Goal: Information Seeking & Learning: Check status

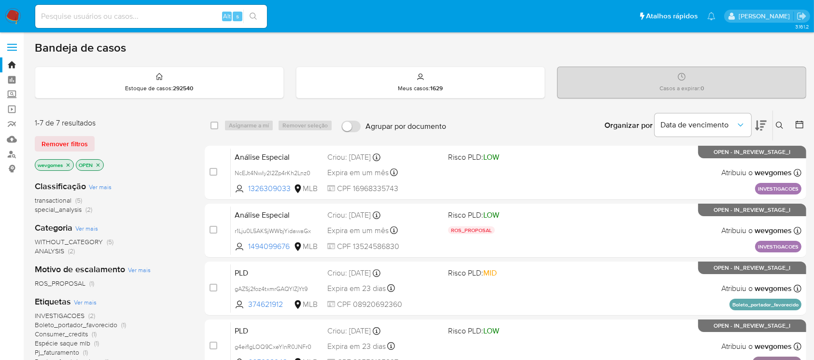
click at [77, 16] on input at bounding box center [151, 16] width 232 height 13
click at [92, 16] on input at bounding box center [151, 16] width 232 height 13
paste input "1080927533"
type input "1080927533"
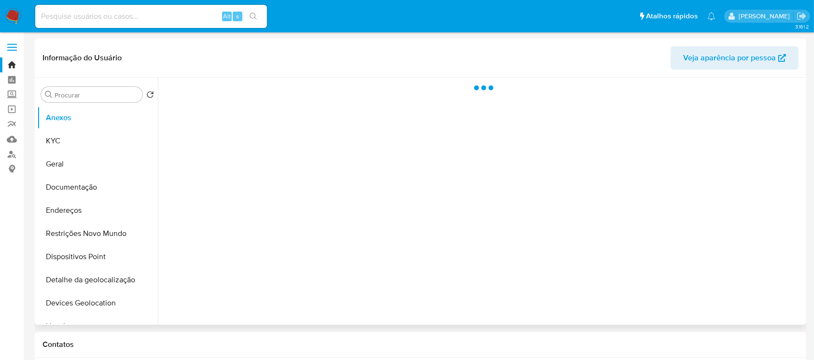
select select "10"
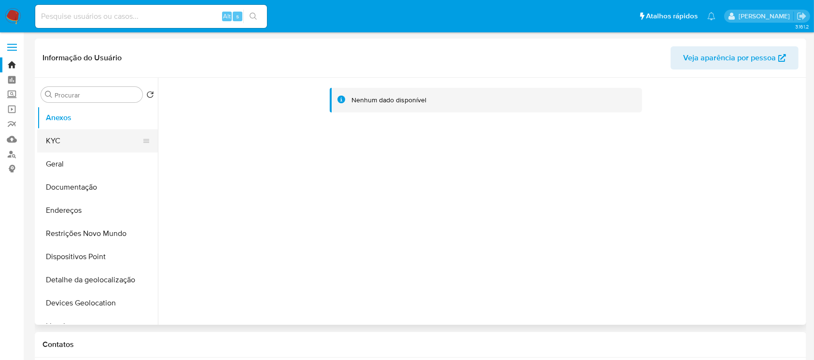
click at [60, 150] on button "KYC" at bounding box center [93, 140] width 113 height 23
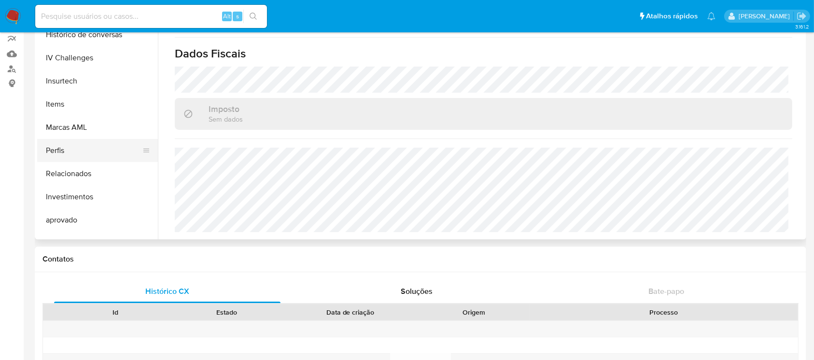
scroll to position [329, 0]
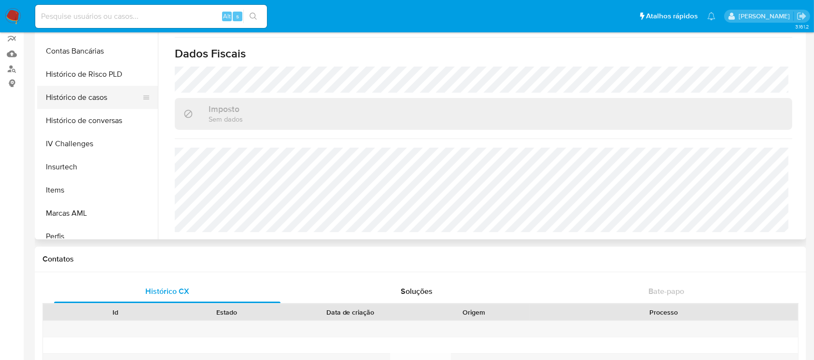
click at [75, 103] on button "Histórico de casos" at bounding box center [93, 97] width 113 height 23
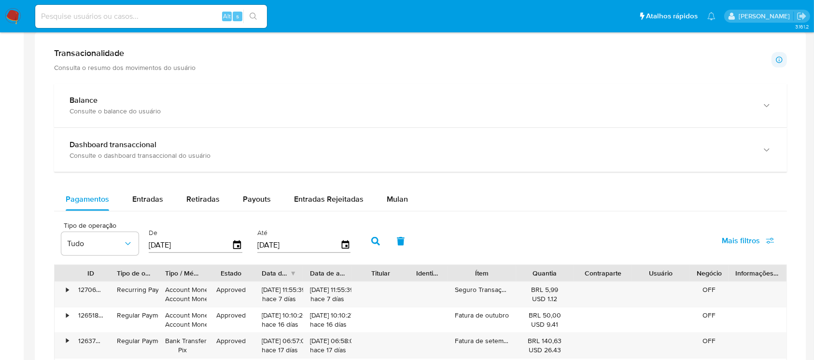
scroll to position [601, 0]
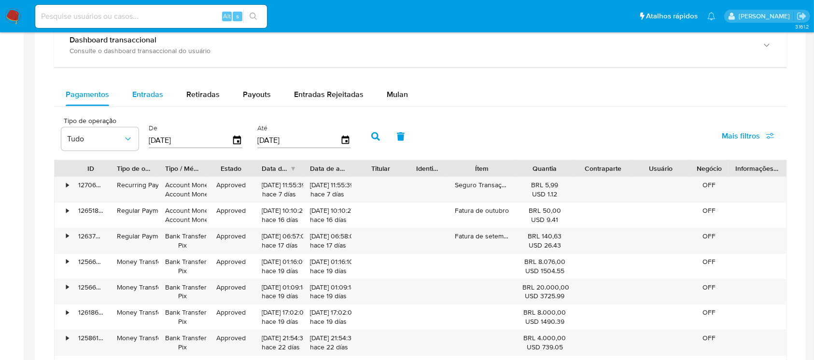
click at [154, 106] on div "Entradas" at bounding box center [147, 94] width 31 height 23
select select "10"
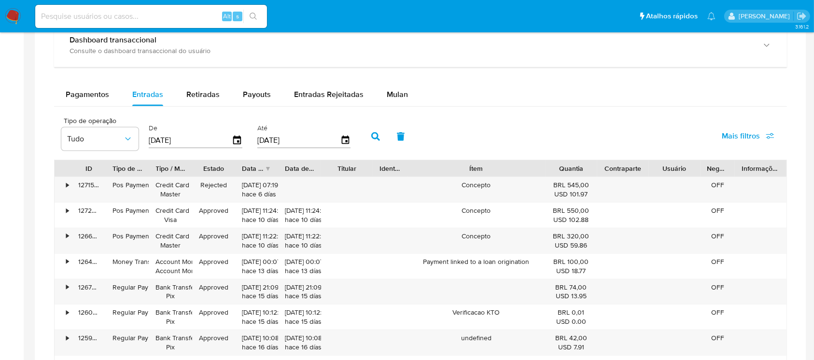
drag, startPoint x: 513, startPoint y: 167, endPoint x: 584, endPoint y: 167, distance: 70.5
click at [584, 167] on div "ID Tipo de operação Tipo / Método Estado Data de criação Data de aprovação Titu…" at bounding box center [421, 168] width 732 height 16
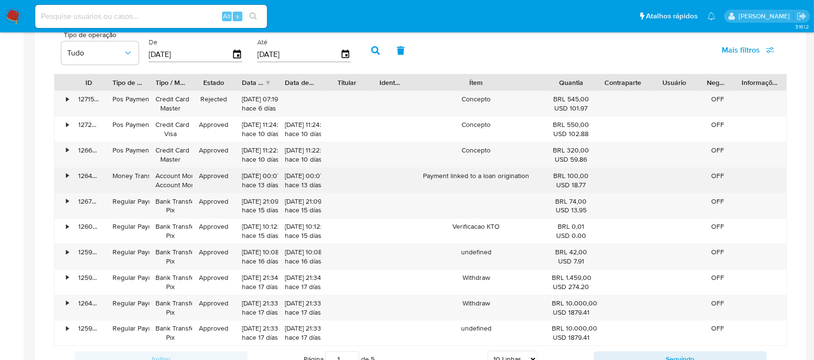
scroll to position [772, 0]
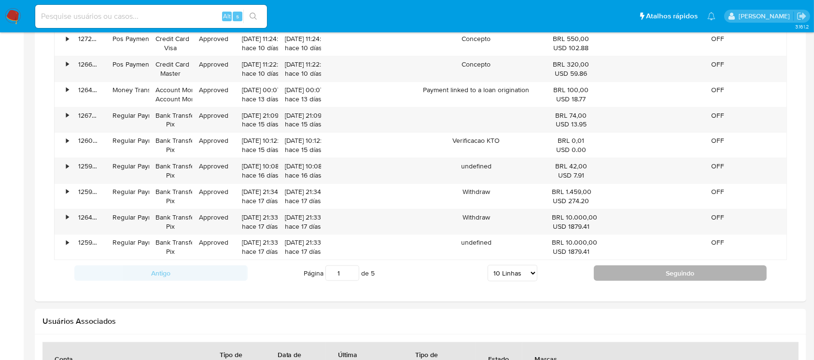
click at [622, 274] on button "Seguindo" at bounding box center [680, 273] width 173 height 15
type input "2"
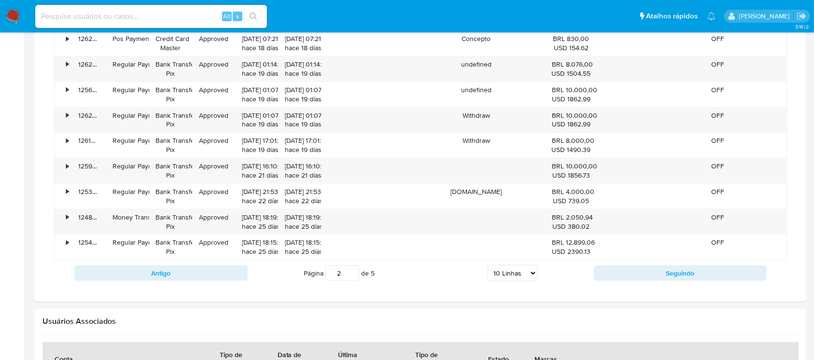
scroll to position [687, 0]
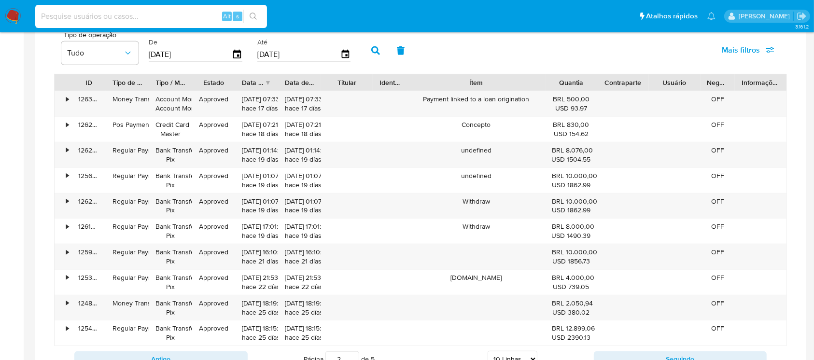
click at [87, 19] on input at bounding box center [151, 16] width 232 height 13
paste input "15349453777"
click at [101, 15] on input "15349453777" at bounding box center [151, 16] width 232 height 13
paste input "116318408"
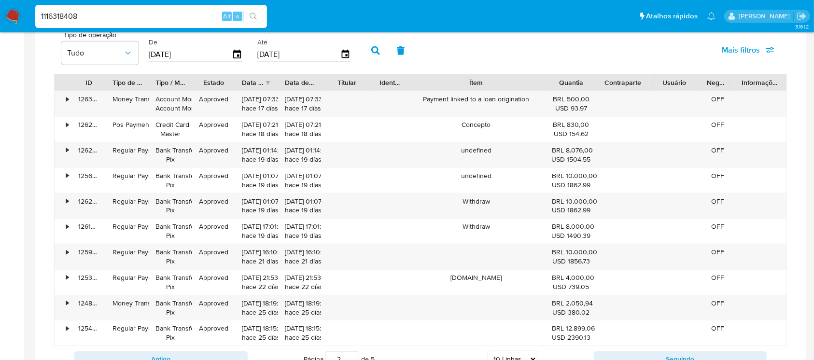
type input "1116318408"
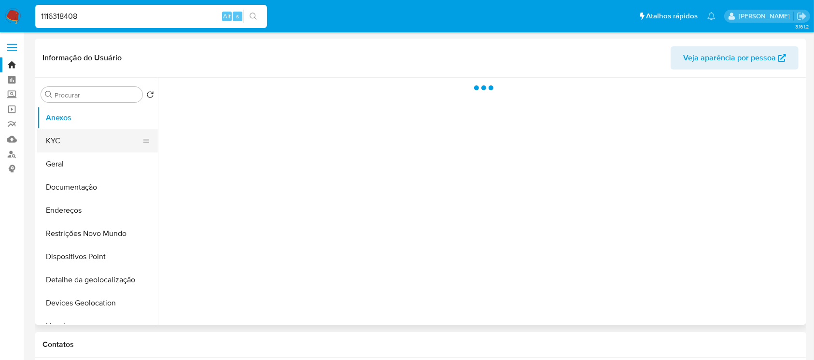
select select "10"
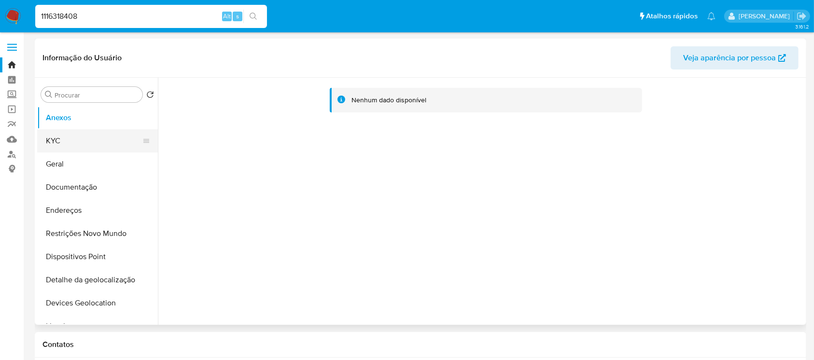
click at [60, 146] on button "KYC" at bounding box center [93, 140] width 113 height 23
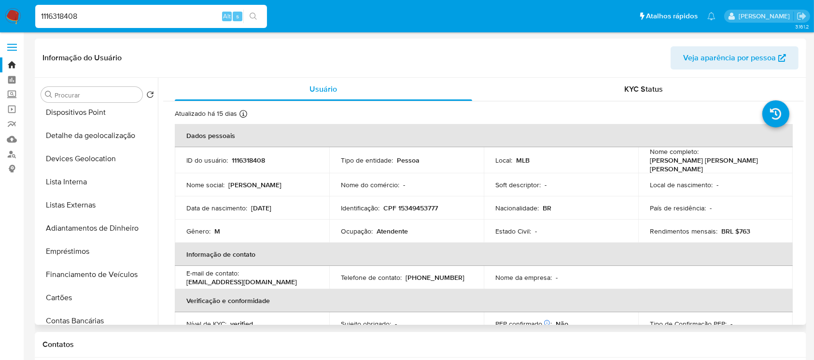
scroll to position [257, 0]
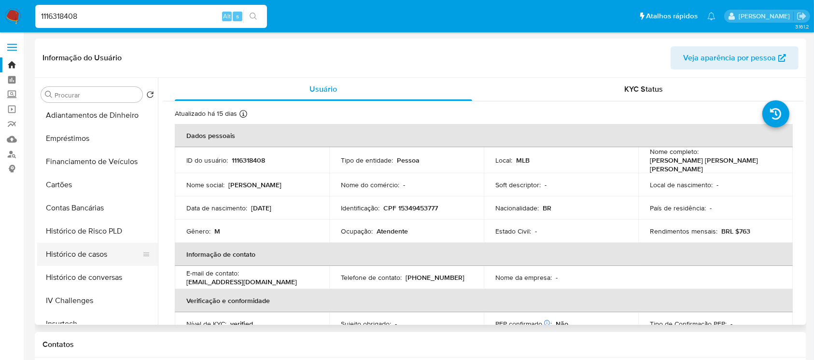
click at [75, 256] on button "Histórico de casos" at bounding box center [93, 254] width 113 height 23
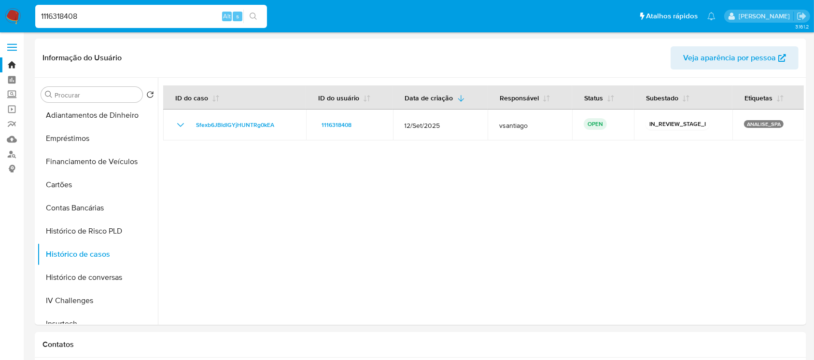
click at [119, 21] on input "1116318408" at bounding box center [151, 16] width 232 height 13
paste input "88588953"
type input "188588953"
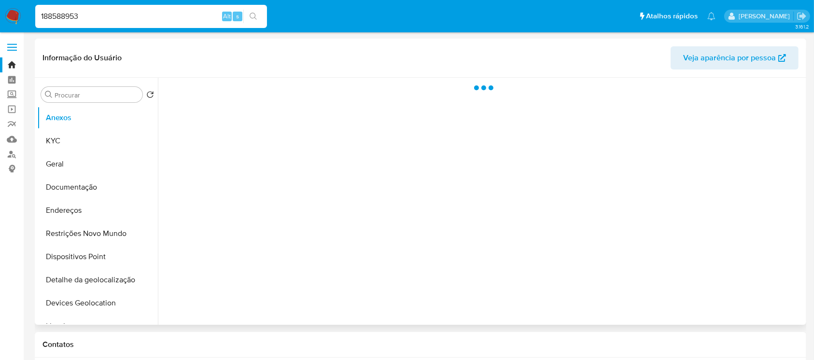
select select "10"
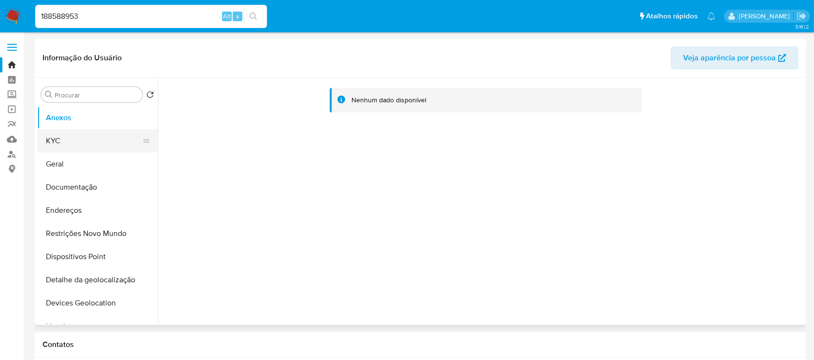
click at [76, 138] on button "KYC" at bounding box center [93, 140] width 113 height 23
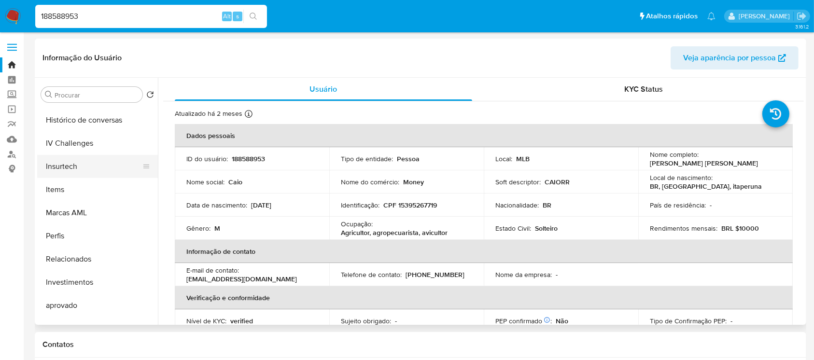
scroll to position [329, 0]
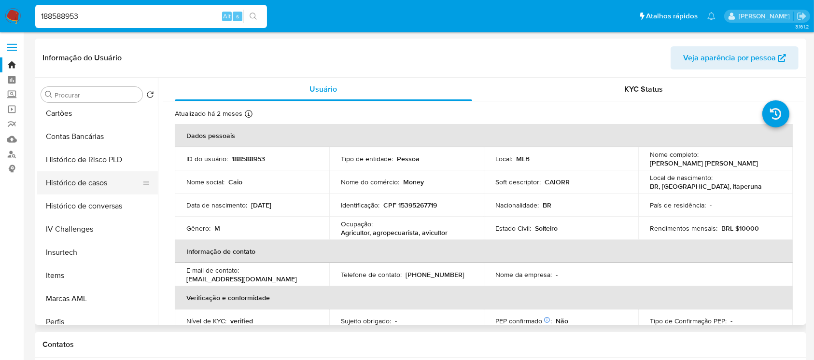
click at [66, 186] on button "Histórico de casos" at bounding box center [93, 182] width 113 height 23
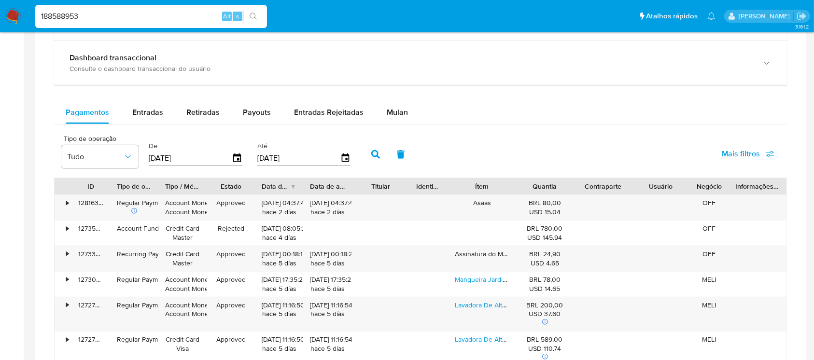
scroll to position [601, 0]
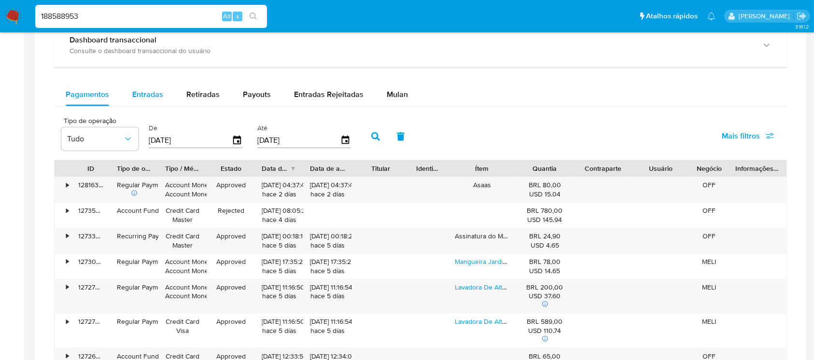
click at [149, 102] on div "Entradas" at bounding box center [147, 94] width 31 height 23
select select "10"
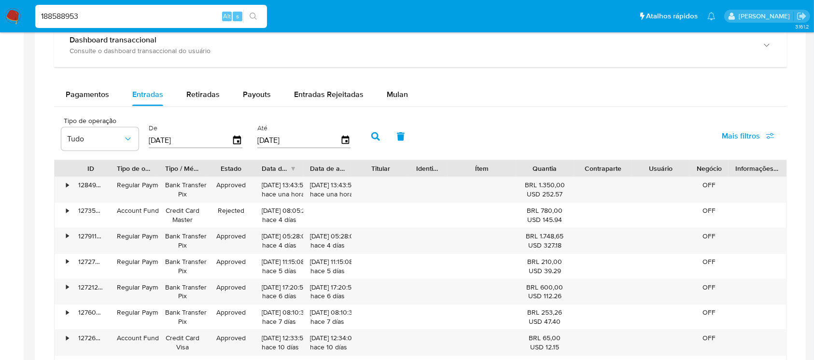
click at [196, 144] on input "[DATE]" at bounding box center [190, 140] width 83 height 15
click at [260, 125] on label "Até" at bounding box center [304, 128] width 94 height 9
click at [196, 137] on input "[DATE]" at bounding box center [190, 140] width 83 height 15
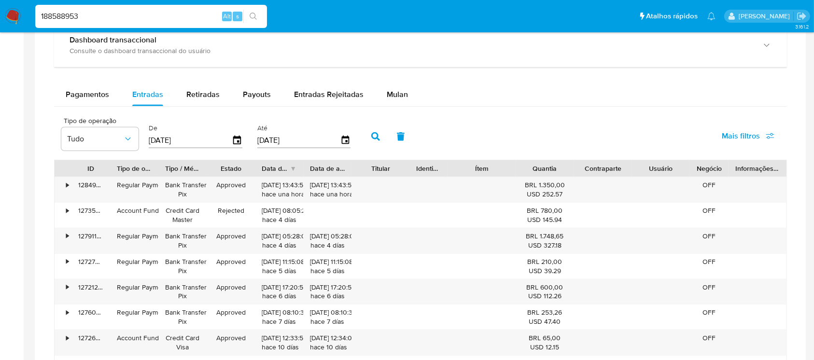
click at [196, 137] on input "[DATE]" at bounding box center [190, 140] width 83 height 15
type input "0_/__/____"
type input "[DATE]"
click at [280, 135] on input "[DATE]" at bounding box center [298, 140] width 83 height 15
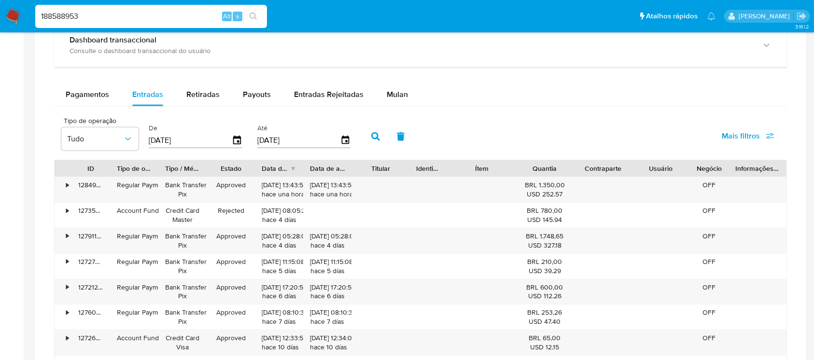
click at [280, 135] on input "[DATE]" at bounding box center [298, 140] width 83 height 15
type input "3_/__/____"
type input "[DATE]"
click at [379, 136] on button "button" at bounding box center [375, 136] width 25 height 23
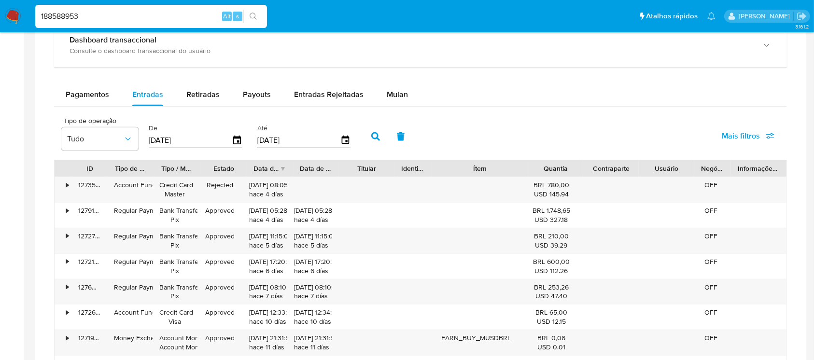
drag, startPoint x: 508, startPoint y: 169, endPoint x: 542, endPoint y: 168, distance: 33.8
click at [542, 168] on div "ID Tipo de operação Tipo / Método Estado Data de criação Data de aprovação Titu…" at bounding box center [421, 168] width 732 height 16
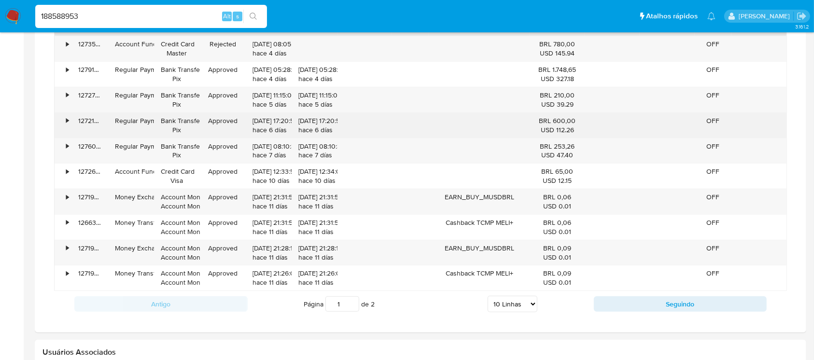
scroll to position [772, 0]
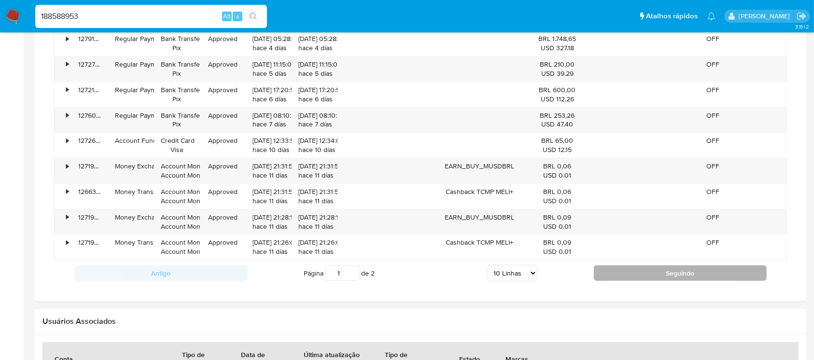
click at [614, 274] on button "Seguindo" at bounding box center [680, 273] width 173 height 15
type input "2"
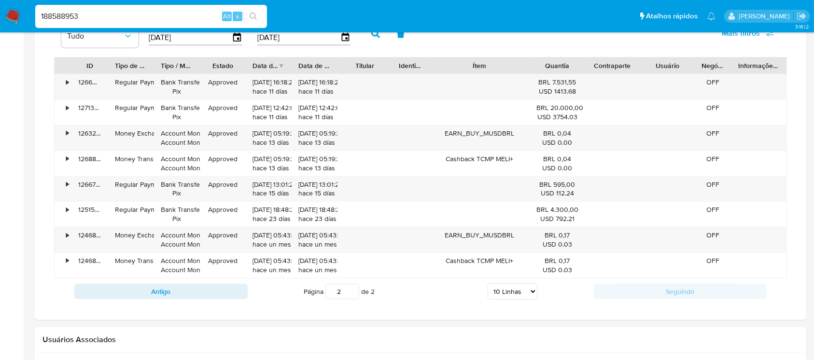
scroll to position [687, 0]
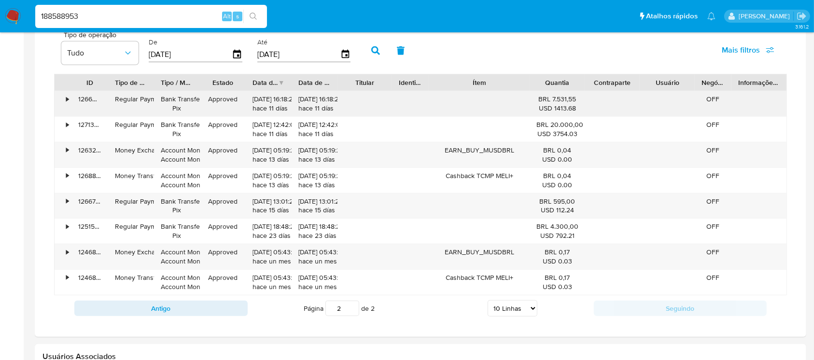
click at [65, 99] on div "•" at bounding box center [63, 103] width 17 height 25
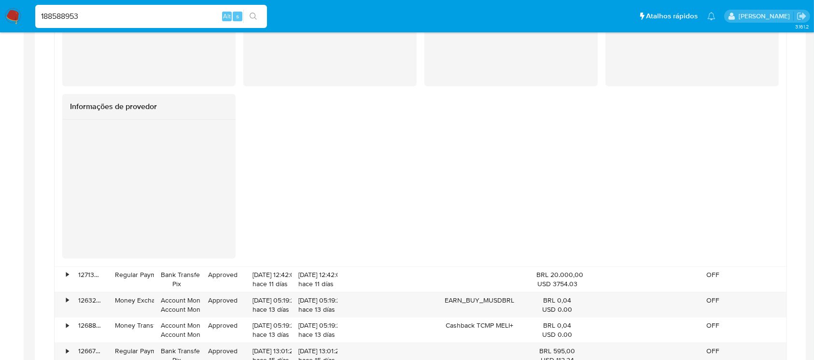
scroll to position [944, 0]
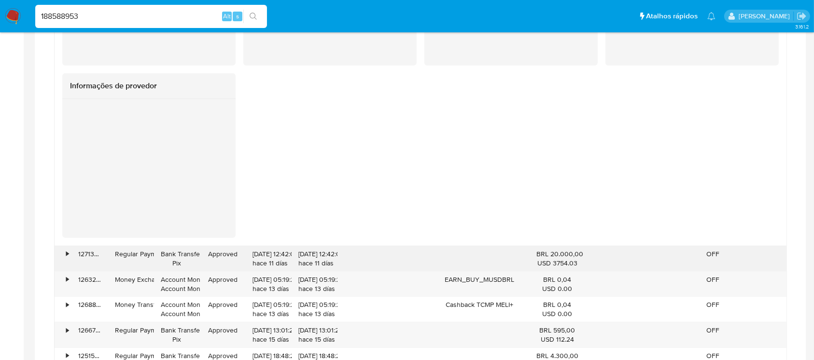
click at [68, 255] on div "•" at bounding box center [67, 254] width 2 height 9
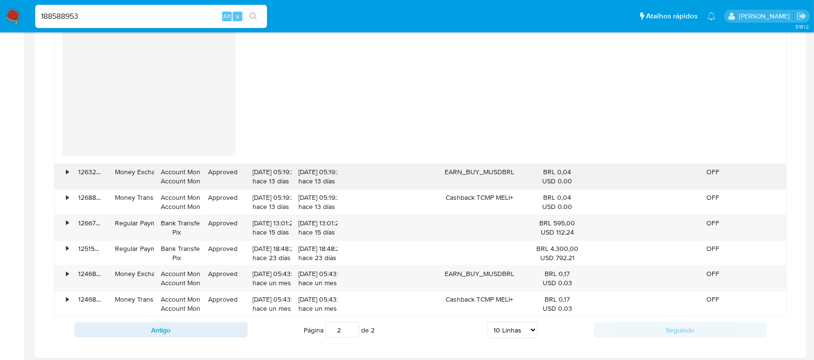
scroll to position [1459, 0]
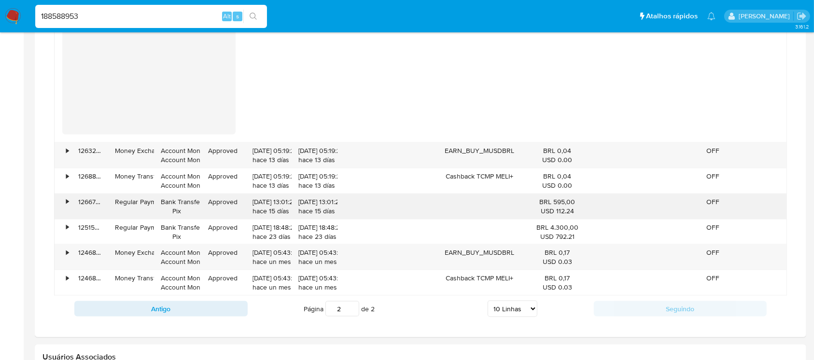
click at [67, 205] on div "•" at bounding box center [67, 201] width 2 height 9
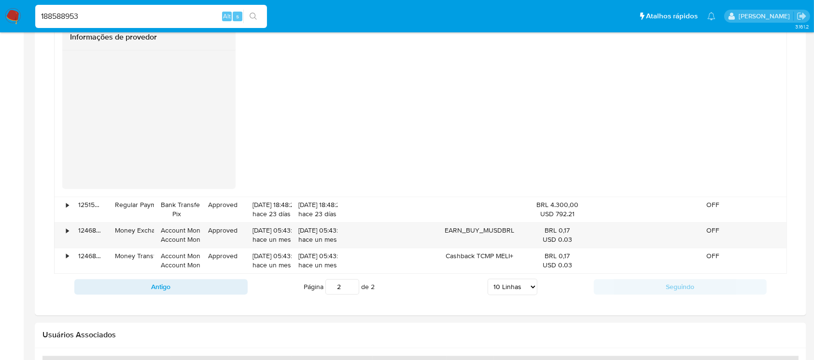
scroll to position [1888, 0]
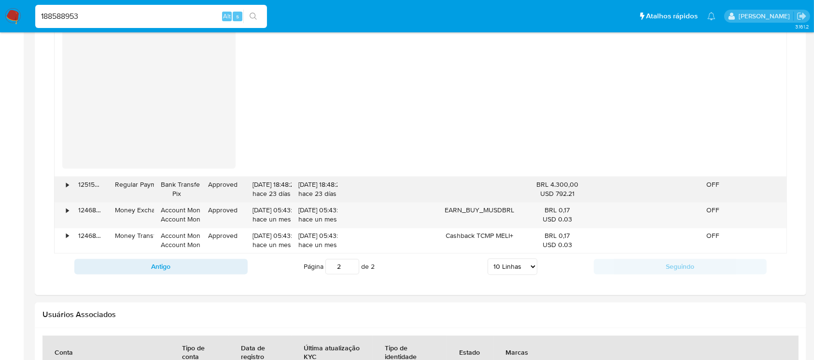
click at [64, 191] on div "•" at bounding box center [63, 189] width 17 height 25
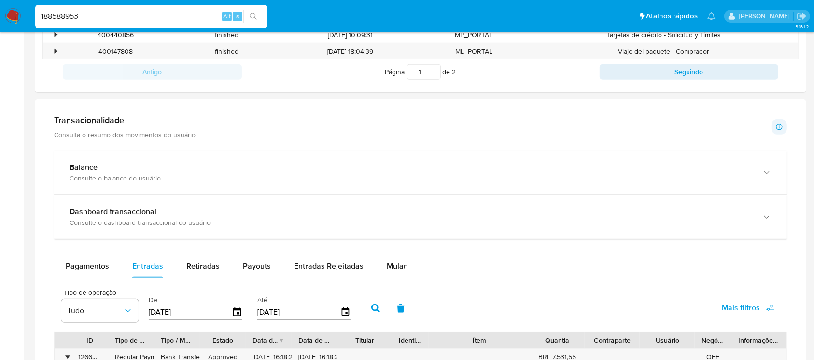
scroll to position [515, 0]
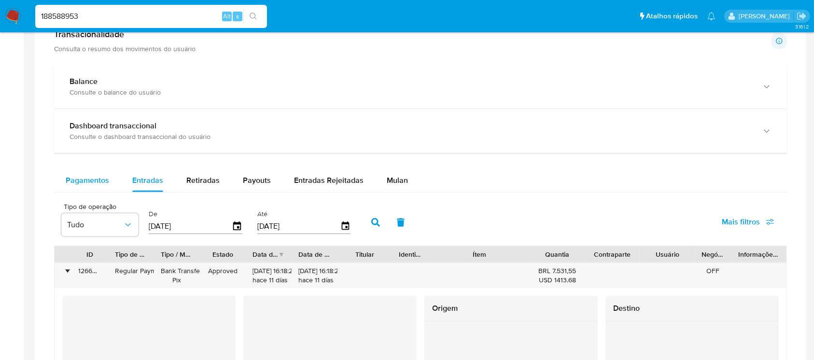
click at [85, 179] on span "Pagamentos" at bounding box center [87, 180] width 43 height 11
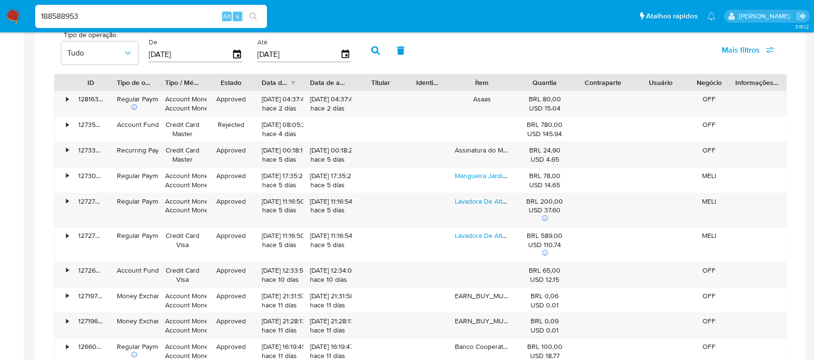
scroll to position [772, 0]
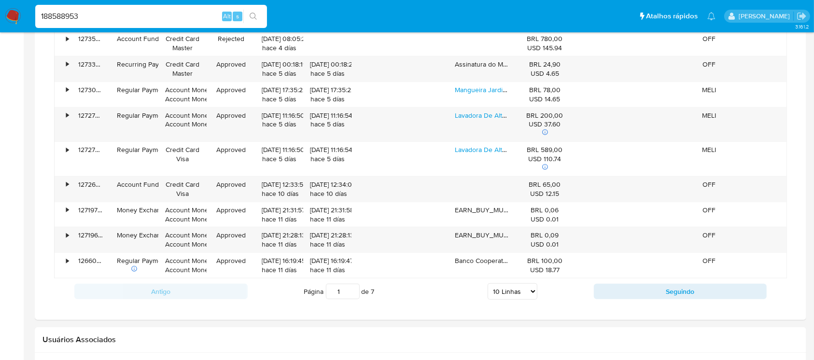
click at [646, 299] on div "Antigo Página 1 de 7 5 Linhas 10 Linhas 20 Linhas 25 Linhas 50 Linhas 100 Linha…" at bounding box center [420, 292] width 733 height 26
click at [638, 296] on button "Seguindo" at bounding box center [680, 291] width 173 height 15
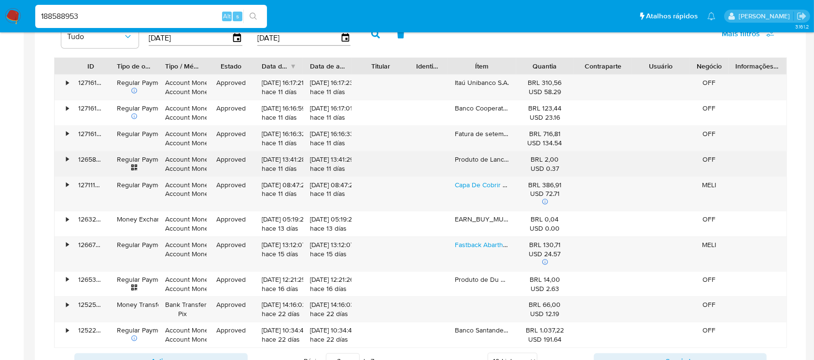
scroll to position [687, 0]
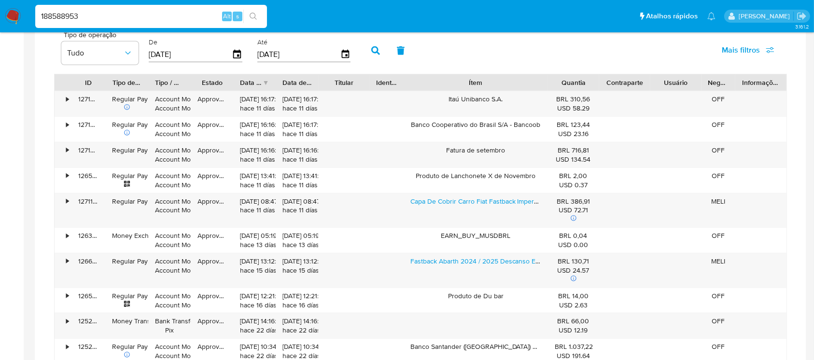
drag, startPoint x: 510, startPoint y: 84, endPoint x: 589, endPoint y: 82, distance: 79.7
click at [589, 82] on div "ID Tipo de operação Tipo / Método Estado Data de criação Data de aprovação Titu…" at bounding box center [421, 82] width 732 height 16
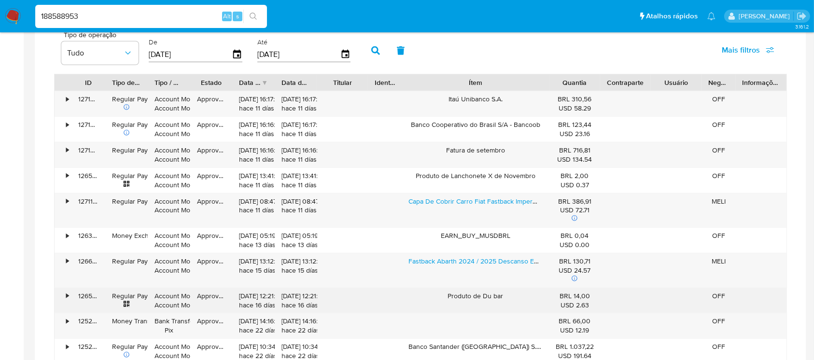
scroll to position [772, 0]
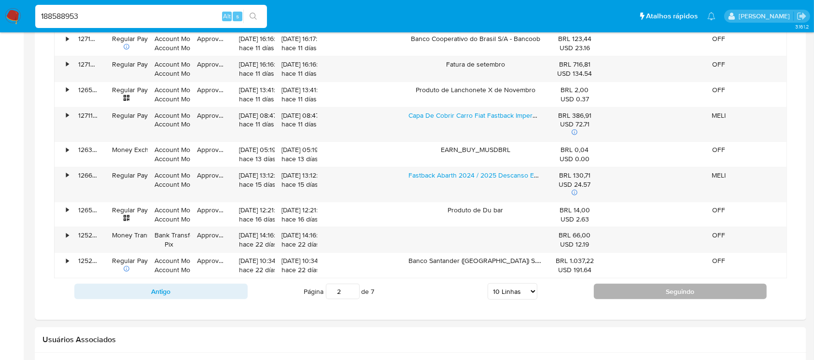
click at [629, 298] on button "Seguindo" at bounding box center [680, 291] width 173 height 15
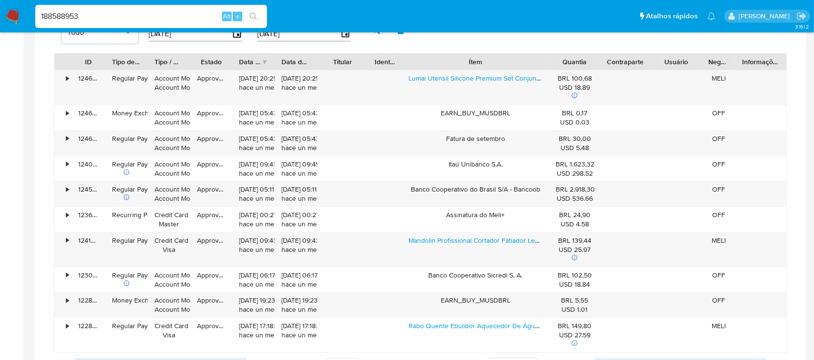
scroll to position [687, 0]
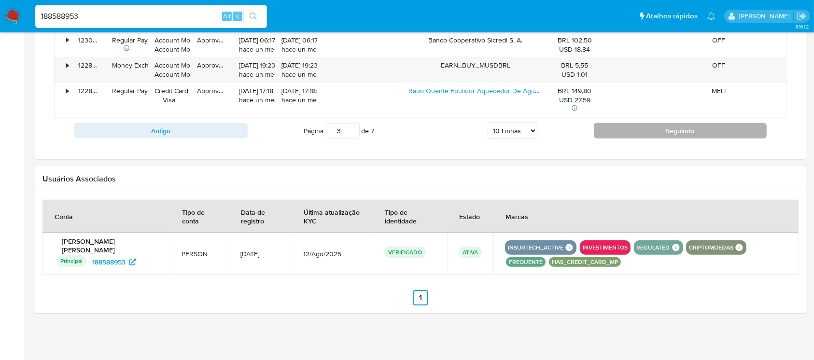
click at [619, 132] on button "Seguindo" at bounding box center [680, 130] width 173 height 15
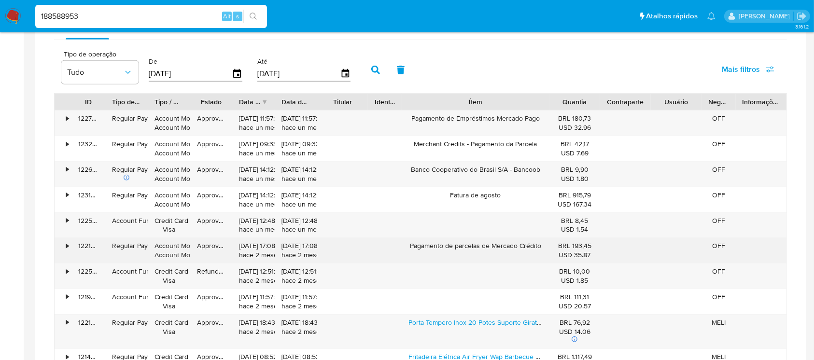
scroll to position [753, 0]
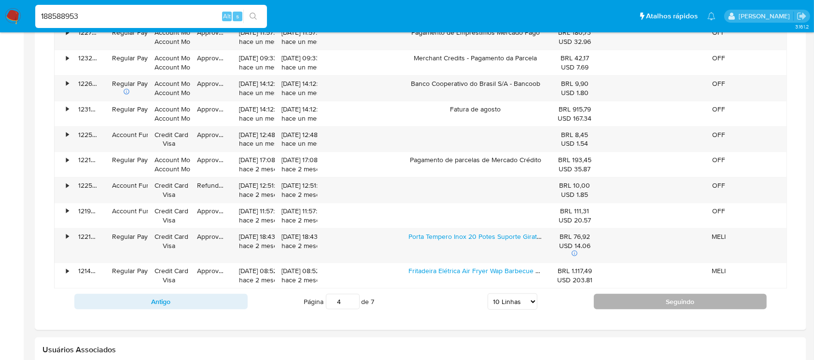
click at [616, 304] on button "Seguindo" at bounding box center [680, 301] width 173 height 15
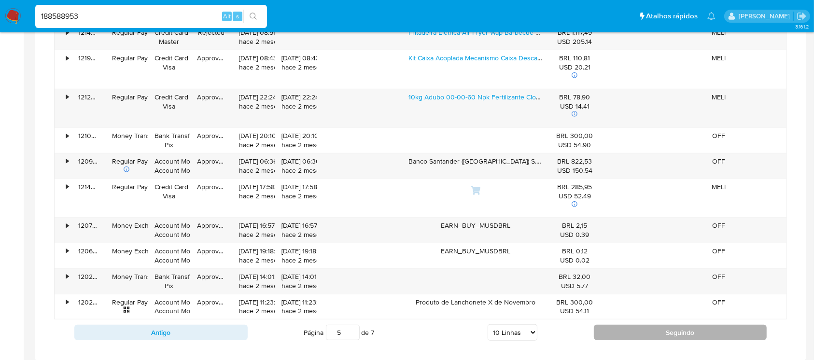
click at [622, 326] on button "Seguindo" at bounding box center [680, 332] width 173 height 15
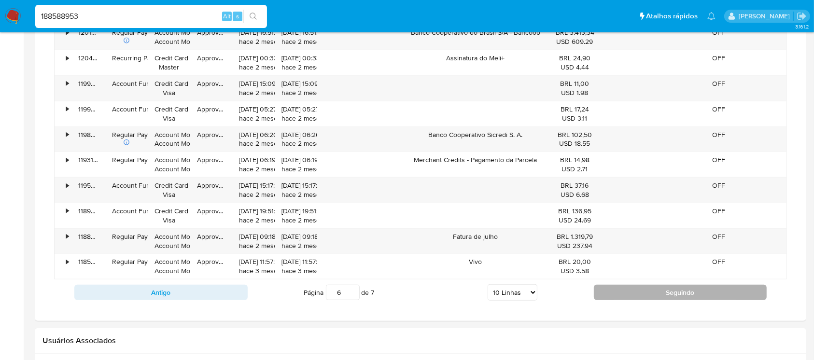
click at [603, 294] on button "Seguindo" at bounding box center [680, 292] width 173 height 15
type input "7"
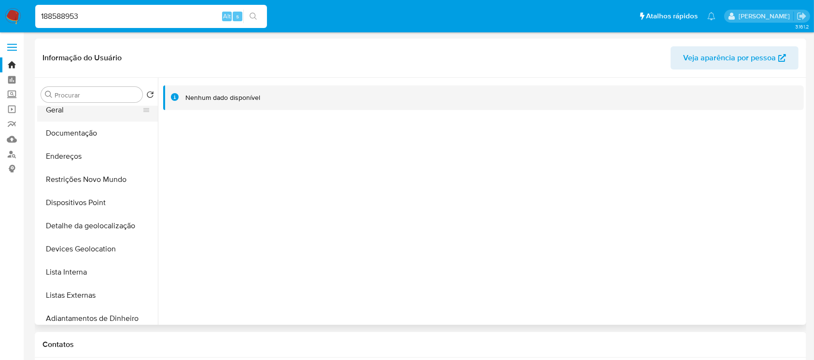
scroll to position [0, 0]
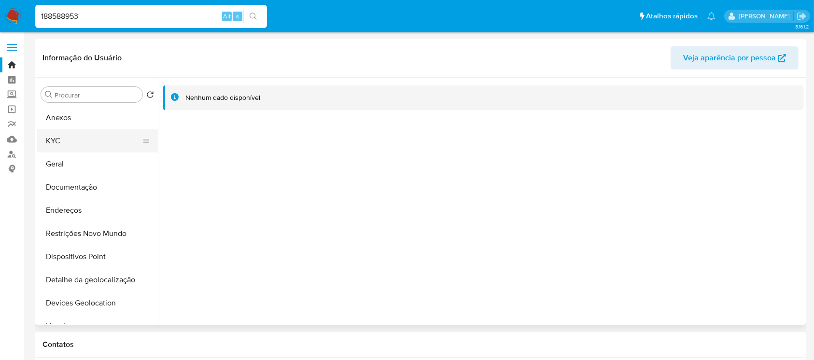
click at [58, 146] on button "KYC" at bounding box center [93, 140] width 113 height 23
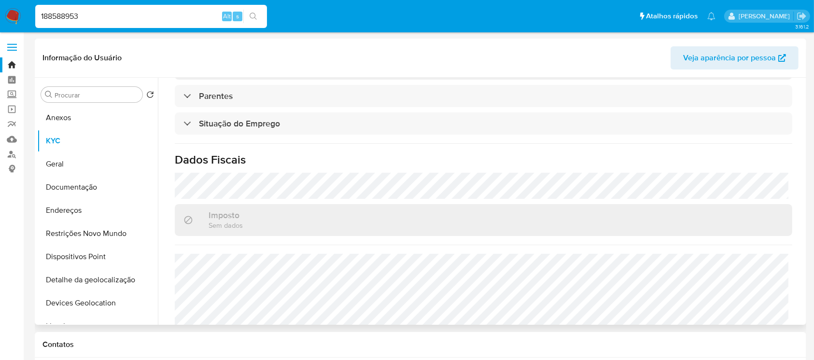
scroll to position [420, 0]
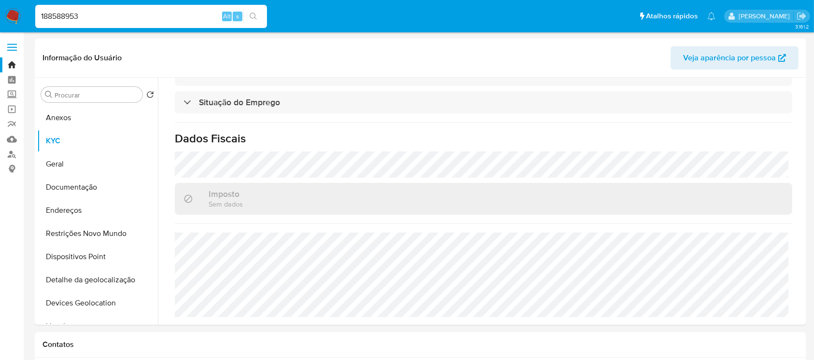
click at [104, 19] on input "188588953" at bounding box center [151, 16] width 232 height 13
paste input "719115412"
type input "1719115412"
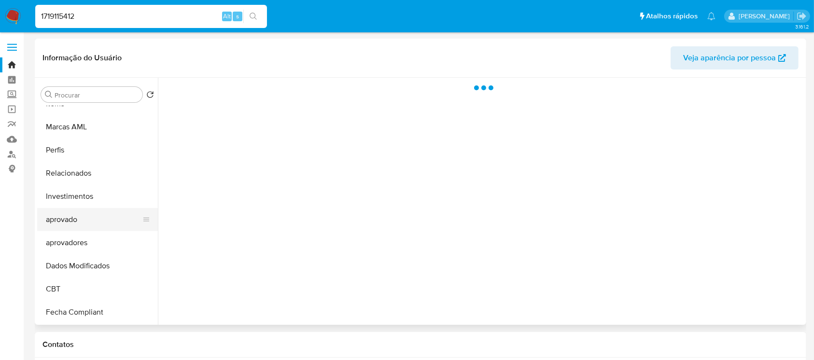
select select "10"
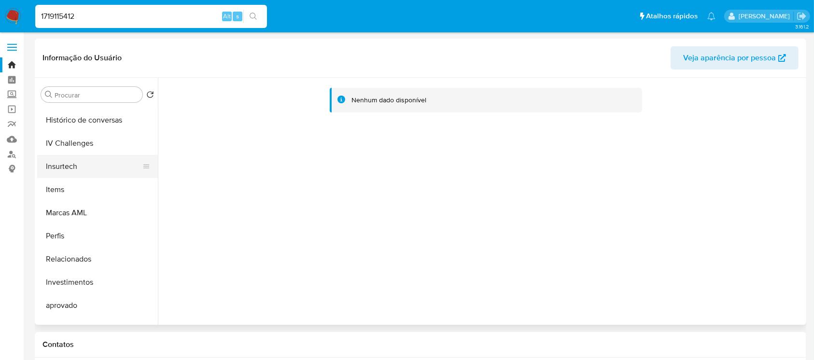
scroll to position [329, 0]
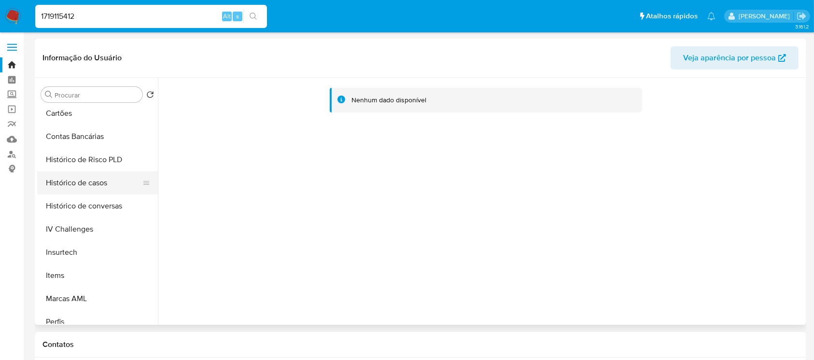
click at [70, 185] on button "Histórico de casos" at bounding box center [93, 182] width 113 height 23
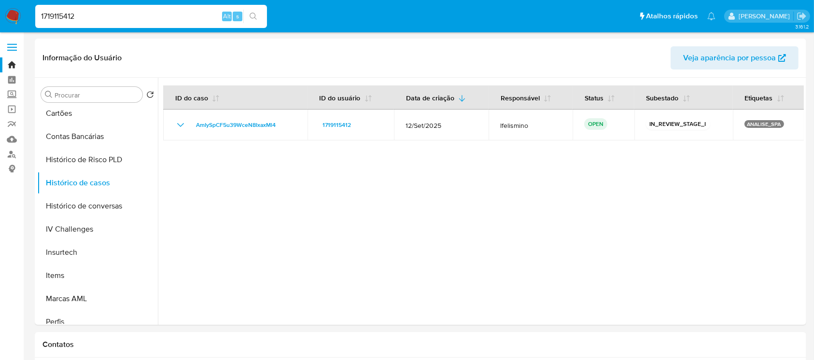
click at [97, 13] on input "1719115412" at bounding box center [151, 16] width 232 height 13
paste input "768805286"
type input "768805286"
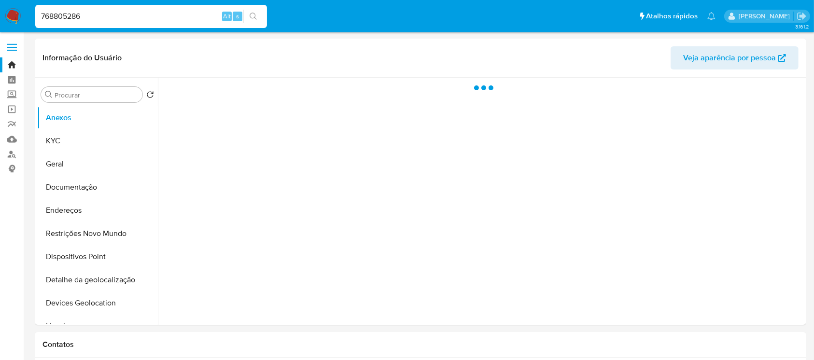
select select "10"
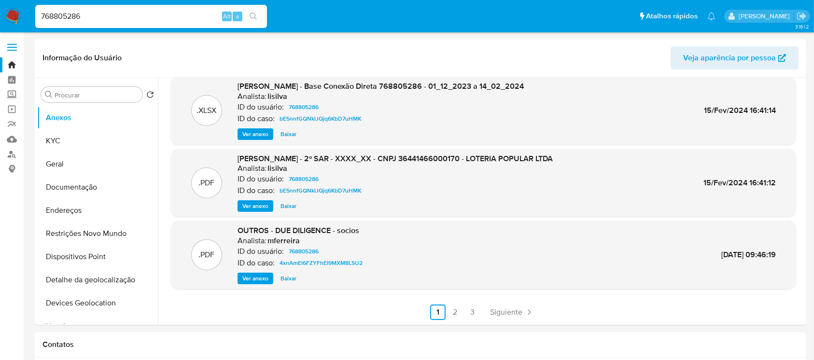
click at [101, 12] on input "768805286" at bounding box center [151, 16] width 232 height 13
paste input "1949391168"
type input "1949391168"
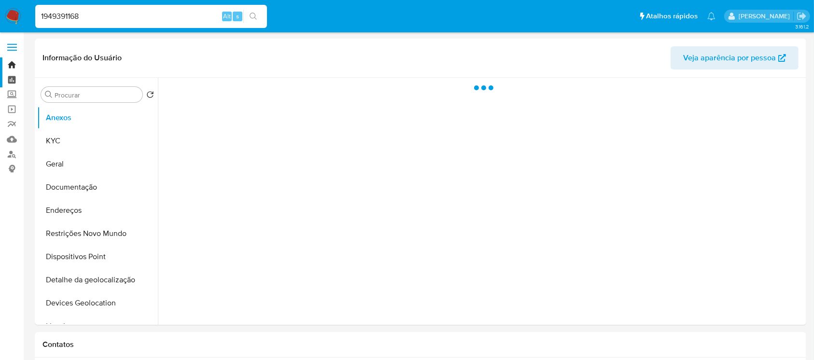
select select "10"
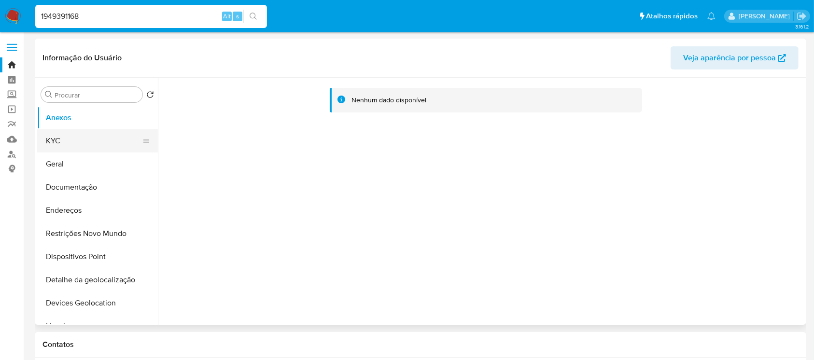
click at [67, 142] on button "KYC" at bounding box center [93, 140] width 113 height 23
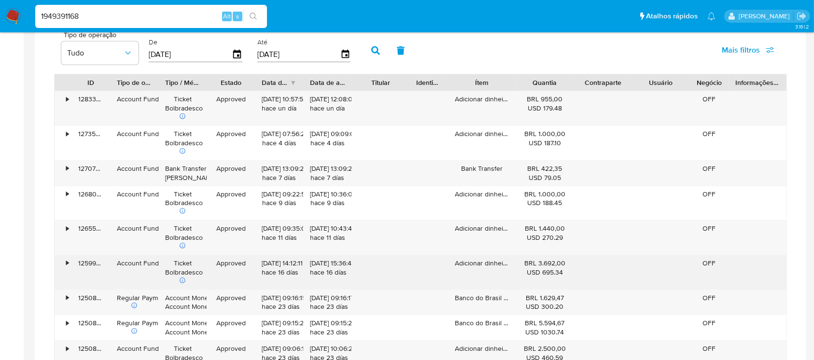
scroll to position [601, 0]
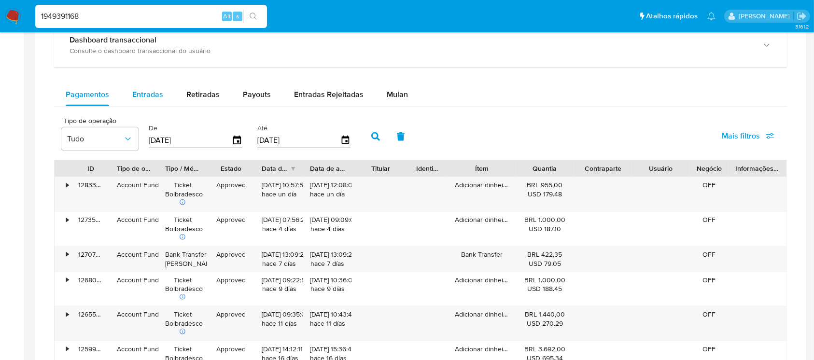
click at [139, 96] on span "Entradas" at bounding box center [147, 94] width 31 height 11
select select "10"
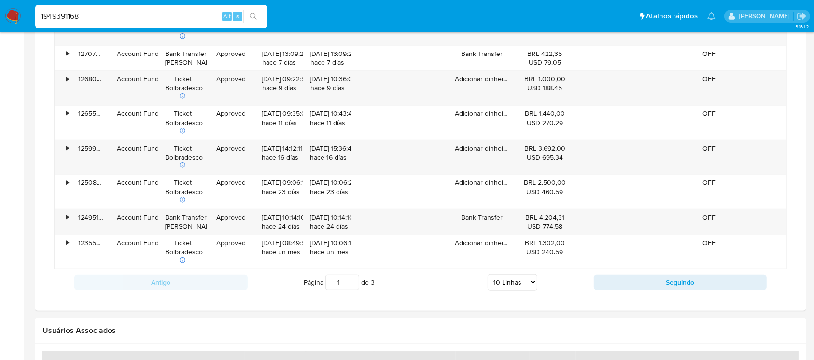
scroll to position [858, 0]
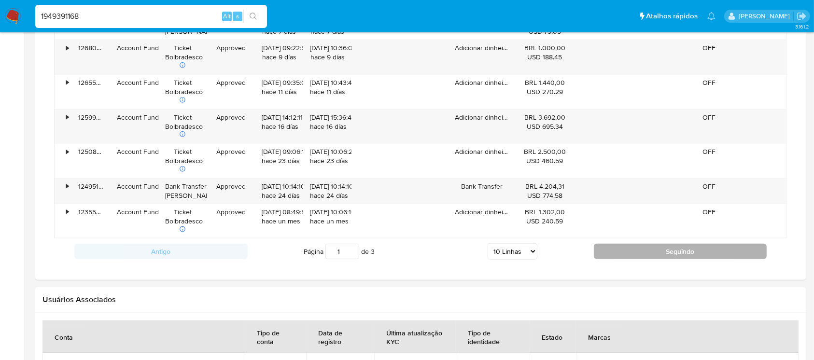
click at [612, 250] on button "Seguindo" at bounding box center [680, 251] width 173 height 15
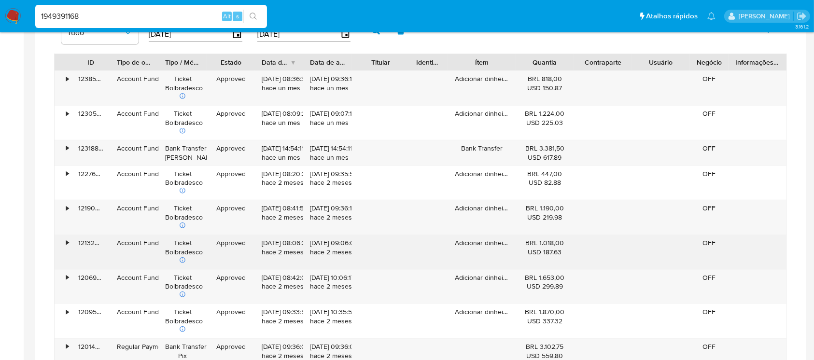
scroll to position [687, 0]
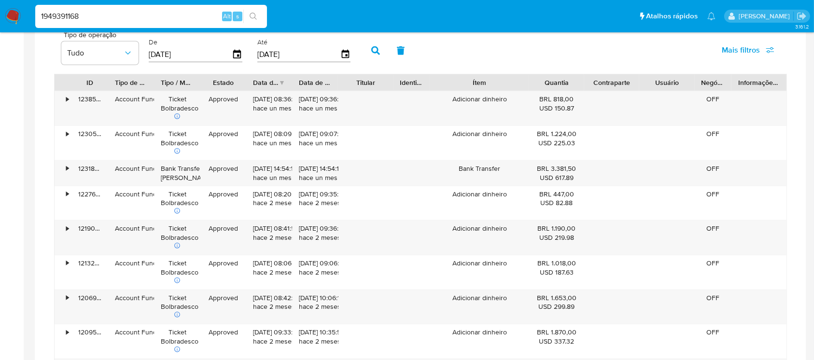
drag, startPoint x: 514, startPoint y: 81, endPoint x: 545, endPoint y: 80, distance: 31.4
click at [545, 80] on div "ID Tipo de operação Tipo / Método Estado Data de criação Data de aprovação Titu…" at bounding box center [421, 82] width 732 height 16
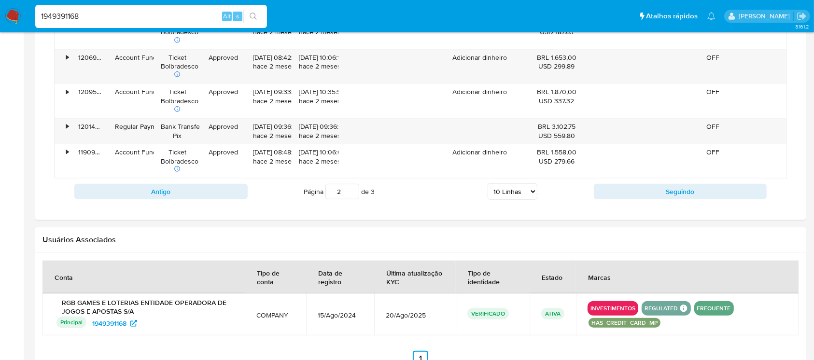
scroll to position [944, 0]
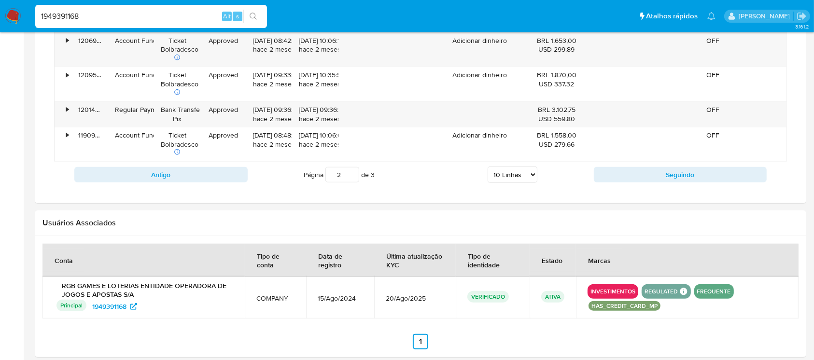
click at [621, 182] on div "Antigo Página 2 de 3 5 Linhas 10 Linhas 20 Linhas 25 Linhas 50 Linhas 100 Linha…" at bounding box center [420, 175] width 733 height 26
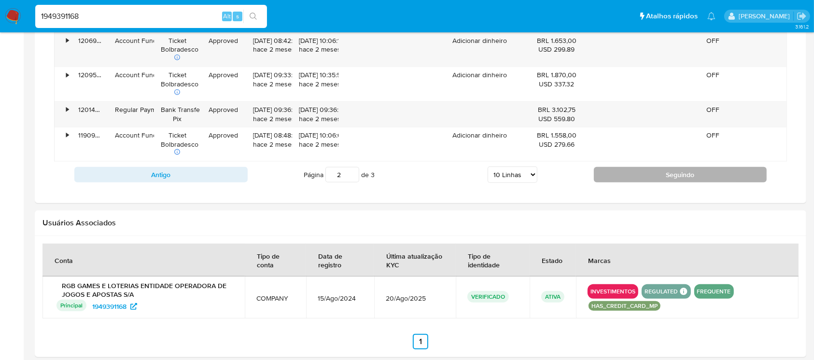
click at [619, 174] on button "Seguindo" at bounding box center [680, 174] width 173 height 15
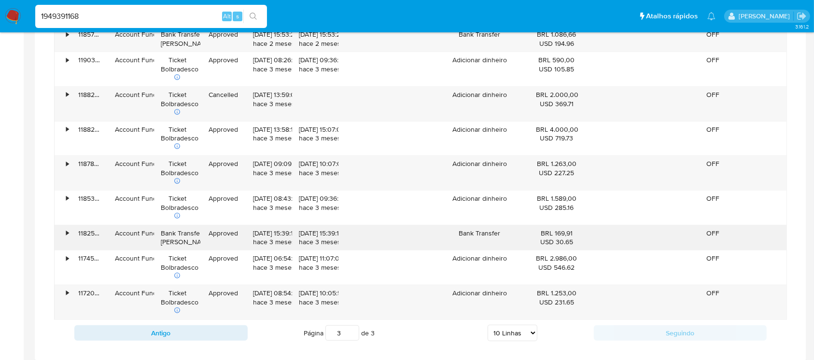
scroll to position [772, 0]
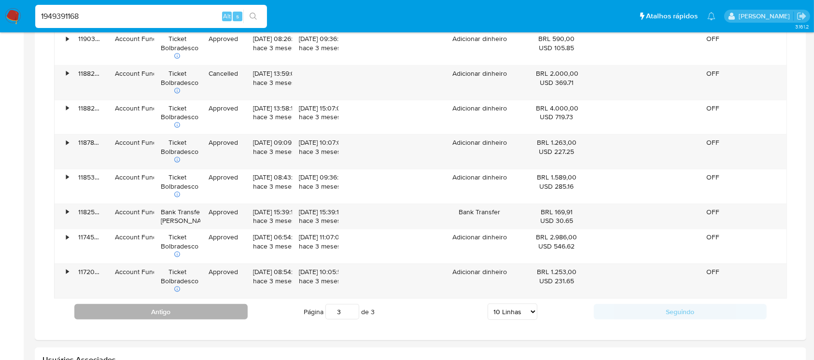
click at [216, 305] on button "Antigo" at bounding box center [160, 311] width 173 height 15
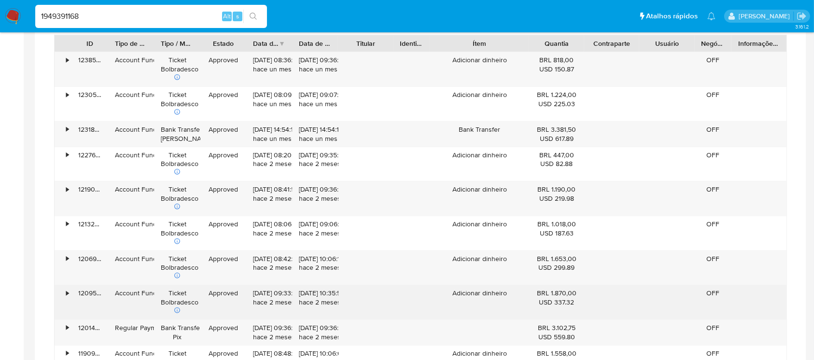
scroll to position [858, 0]
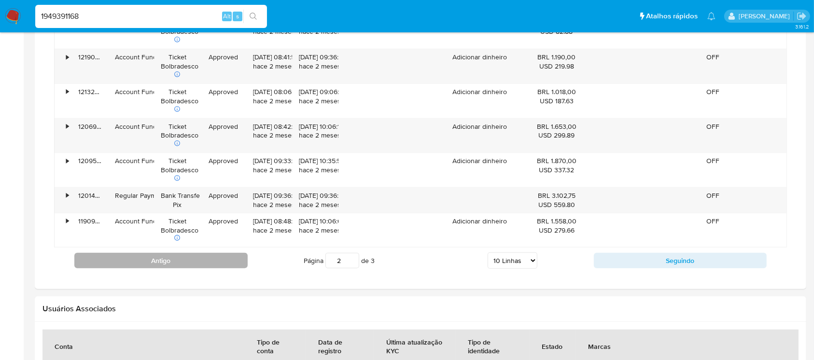
click at [212, 263] on button "Antigo" at bounding box center [160, 260] width 173 height 15
type input "1"
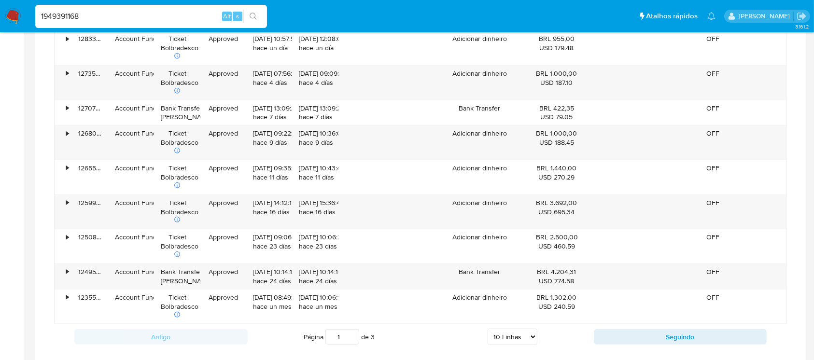
scroll to position [687, 0]
